Goal: Task Accomplishment & Management: Use online tool/utility

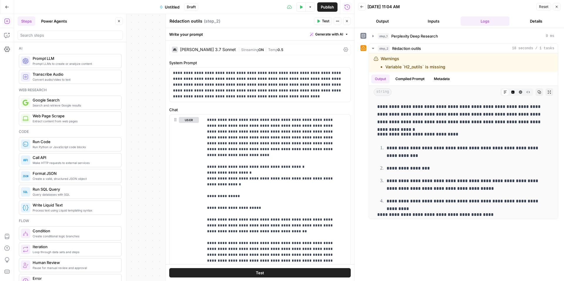
click at [558, 9] on button "Close" at bounding box center [556, 7] width 8 height 8
drag, startPoint x: 558, startPoint y: 9, endPoint x: 556, endPoint y: 15, distance: 6.5
click at [558, 9] on button "Close" at bounding box center [556, 7] width 8 height 8
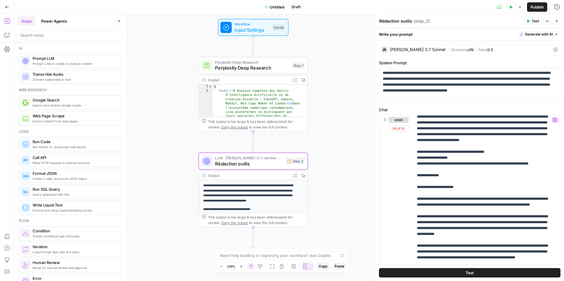
scroll to position [7, 0]
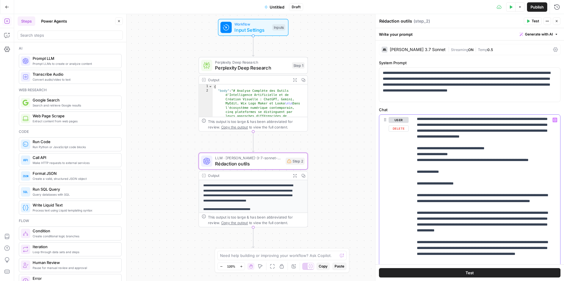
type input "H2_"
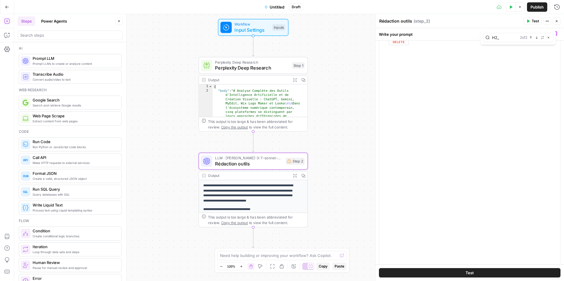
scroll to position [8388, 0]
drag, startPoint x: 506, startPoint y: 63, endPoint x: 506, endPoint y: 66, distance: 2.9
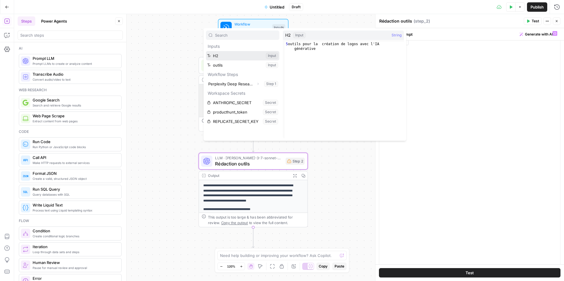
click at [246, 54] on button "Select variable H2" at bounding box center [242, 55] width 73 height 9
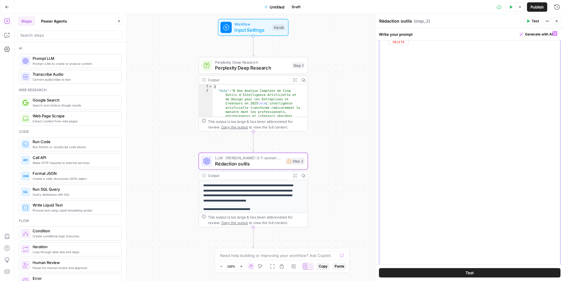
drag, startPoint x: 452, startPoint y: 78, endPoint x: 429, endPoint y: 81, distance: 23.1
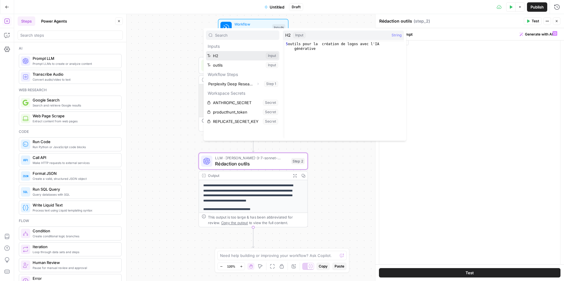
click at [247, 56] on button "Select variable H2" at bounding box center [242, 55] width 73 height 9
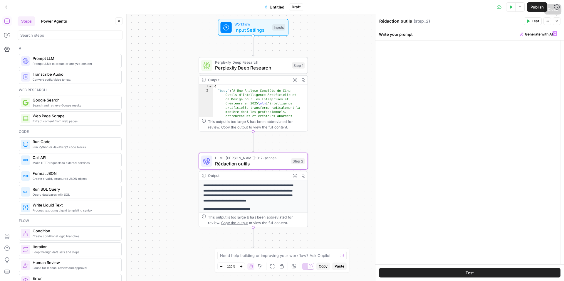
click at [559, 21] on button "Close" at bounding box center [556, 21] width 8 height 8
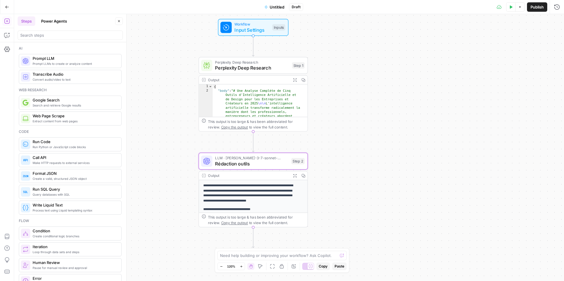
click at [509, 10] on button "Test Data" at bounding box center [510, 6] width 9 height 9
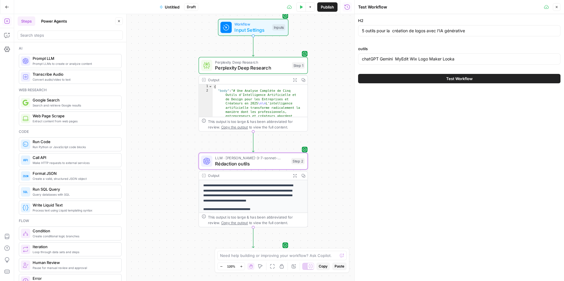
click at [444, 79] on button "Test Workflow" at bounding box center [459, 78] width 202 height 9
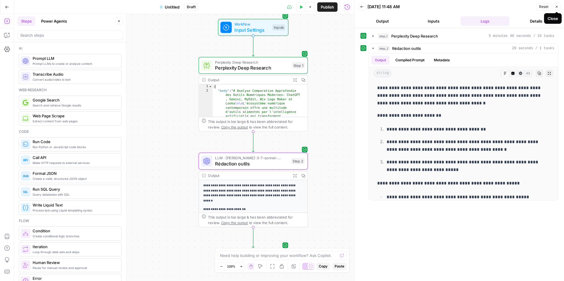
click at [556, 8] on icon "button" at bounding box center [556, 7] width 4 height 4
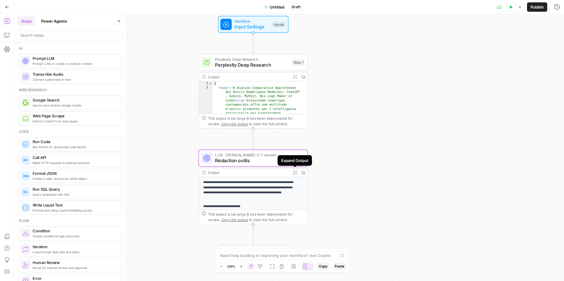
click at [293, 173] on icon "button" at bounding box center [295, 173] width 4 height 4
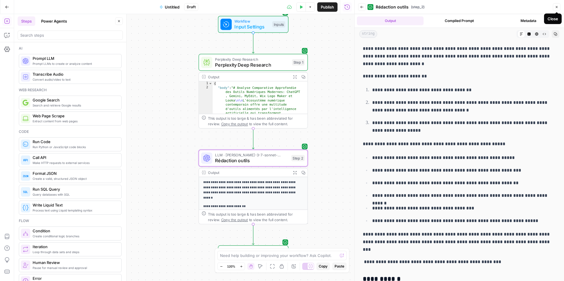
click at [558, 8] on button "Close" at bounding box center [556, 7] width 8 height 8
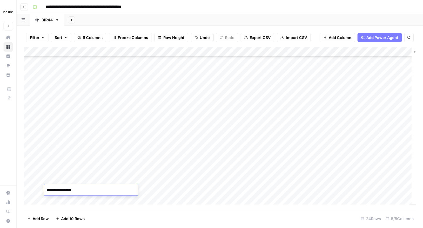
scroll to position [101, 0]
